Goal: Information Seeking & Learning: Learn about a topic

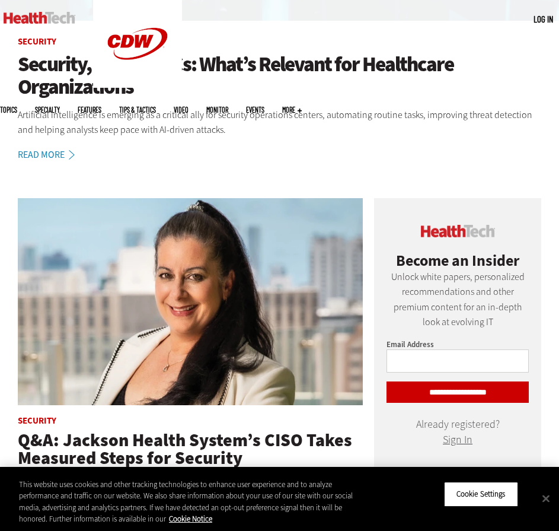
scroll to position [296, 0]
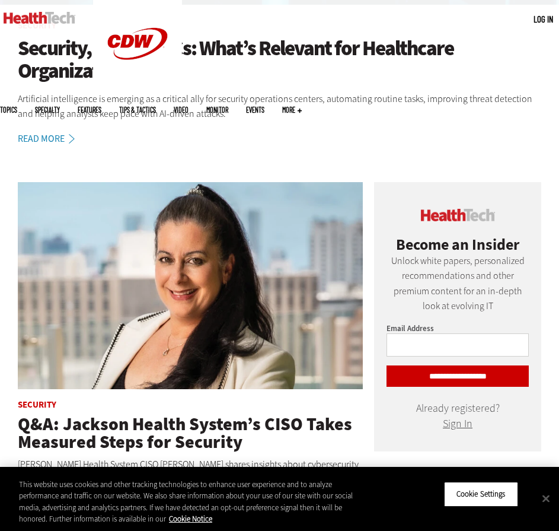
click at [100, 46] on h1 "Security, AI and SOCs: What’s Relevant for Healthcare Organizations" at bounding box center [280, 60] width 524 height 46
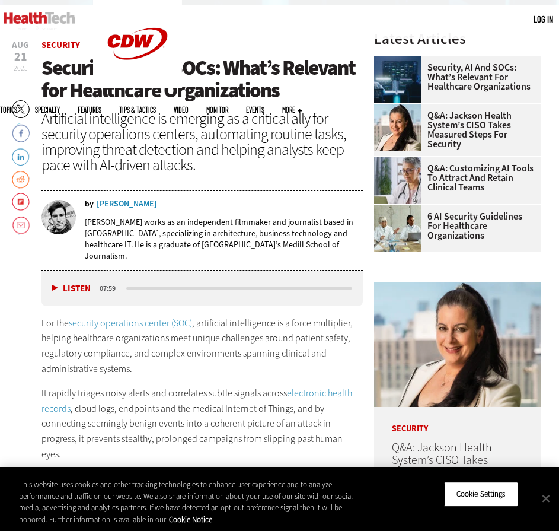
click at [113, 71] on span "Security, AI and SOCs: What’s Relevant for Healthcare Organizations" at bounding box center [199, 79] width 314 height 50
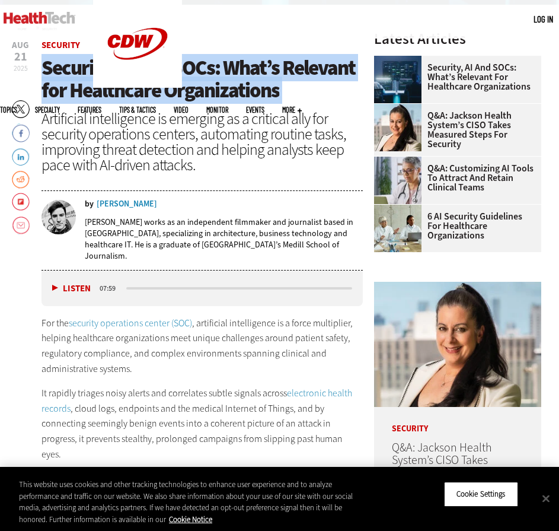
click at [113, 71] on span "Security, AI and SOCs: What’s Relevant for Healthcare Organizations" at bounding box center [199, 79] width 314 height 50
copy header "Security, AI and SOCs: What’s Relevant for Healthcare Organizations"
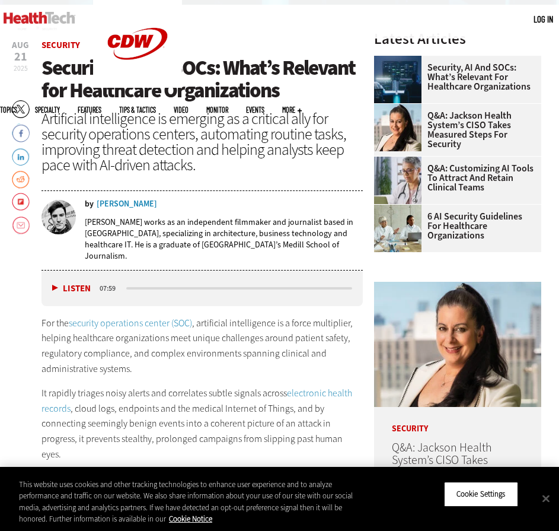
click at [296, 335] on p "For the security operations center (SOC) , artificial intelligence is a force m…" at bounding box center [202, 345] width 321 height 60
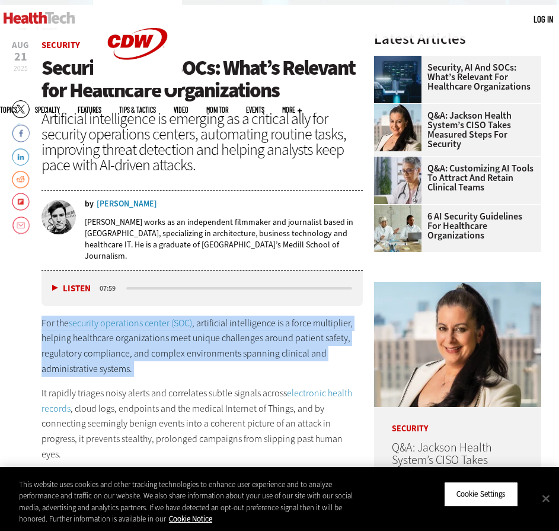
click at [296, 335] on p "For the security operations center (SOC) , artificial intelligence is a force m…" at bounding box center [202, 345] width 321 height 60
drag, startPoint x: 296, startPoint y: 335, endPoint x: 312, endPoint y: 342, distance: 17.5
click at [312, 342] on p "For the security operations center (SOC) , artificial intelligence is a force m…" at bounding box center [202, 345] width 321 height 60
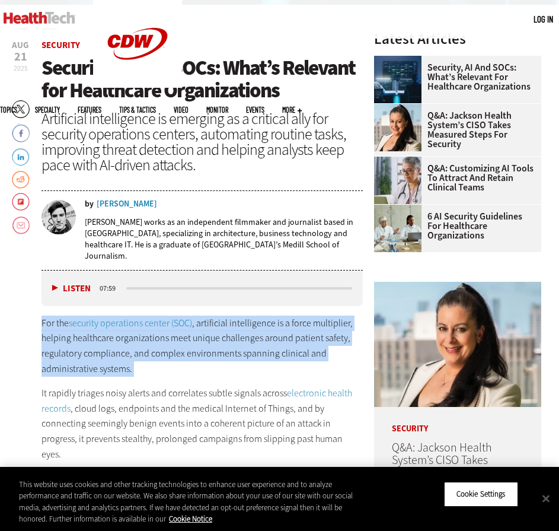
copy div "For the security operations center (SOC) , artificial intelligence is a force m…"
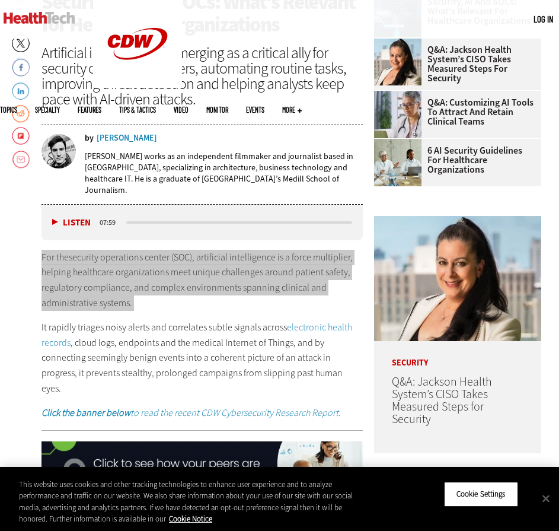
scroll to position [534, 0]
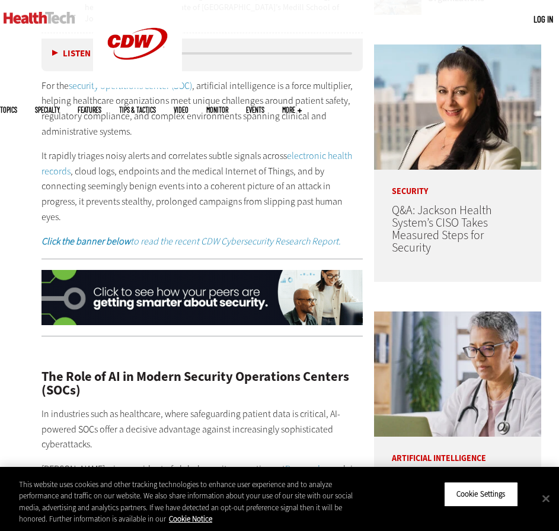
click at [91, 170] on p "It rapidly triages noisy alerts and correlates subtle signals across electronic…" at bounding box center [202, 186] width 321 height 76
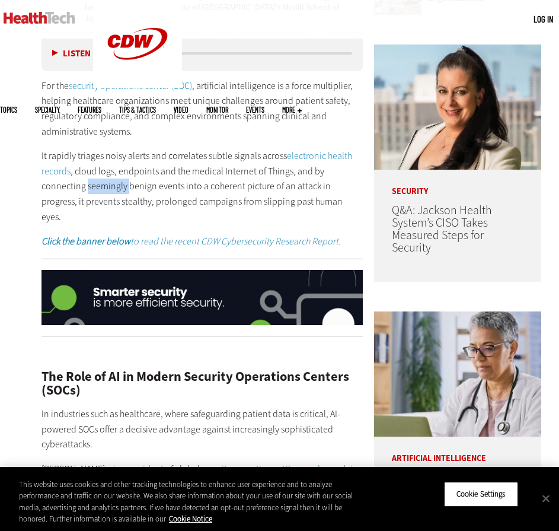
click at [91, 170] on p "It rapidly triages noisy alerts and correlates subtle signals across electronic…" at bounding box center [202, 186] width 321 height 76
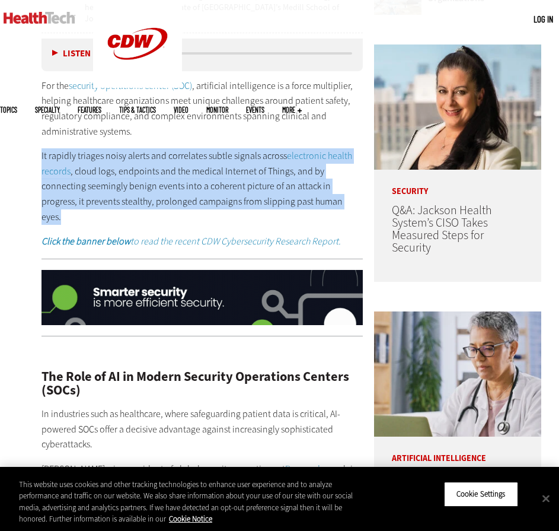
click at [91, 170] on p "It rapidly triages noisy alerts and correlates subtle signals across electronic…" at bounding box center [202, 186] width 321 height 76
copy div "It rapidly triages noisy alerts and correlates subtle signals across electronic…"
